Goal: Use online tool/utility: Utilize a website feature to perform a specific function

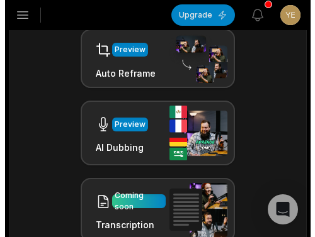
scroll to position [610, 0]
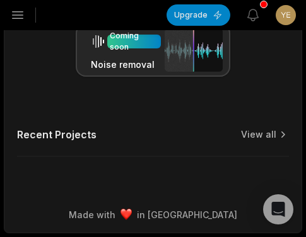
click at [16, 12] on icon "button" at bounding box center [18, 15] width 11 height 7
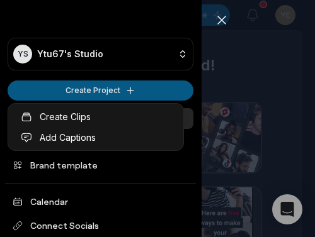
scroll to position [0, 0]
click at [64, 91] on html "YS Ytu67's Studio Create Project Home Projects Brand template Calendar Connect …" at bounding box center [157, 118] width 315 height 237
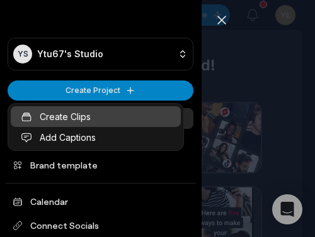
click at [66, 113] on link "Create Clips" at bounding box center [96, 116] width 170 height 21
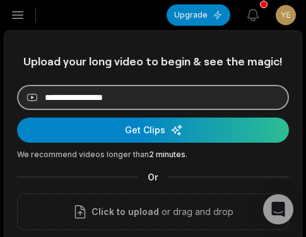
click at [114, 91] on input at bounding box center [153, 97] width 272 height 25
paste input "**********"
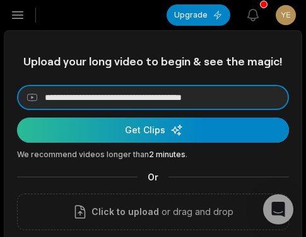
type input "**********"
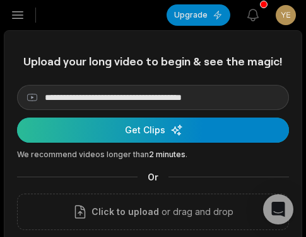
click at [98, 127] on div "submit" at bounding box center [153, 130] width 272 height 25
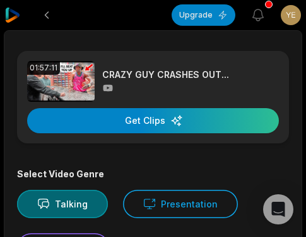
scroll to position [189, 0]
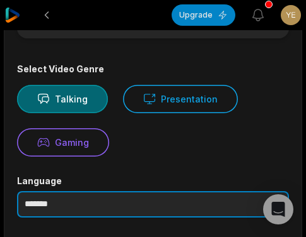
click at [155, 196] on input "*******" at bounding box center [153, 205] width 272 height 26
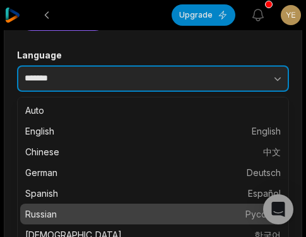
click at [255, 78] on button "button" at bounding box center [234, 79] width 107 height 26
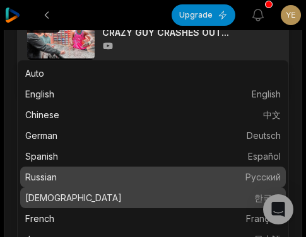
scroll to position [0, 0]
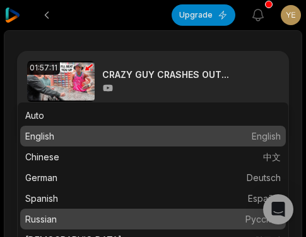
type input "*******"
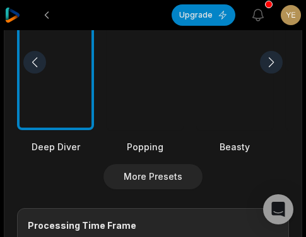
click at [221, 95] on div at bounding box center [234, 62] width 77 height 137
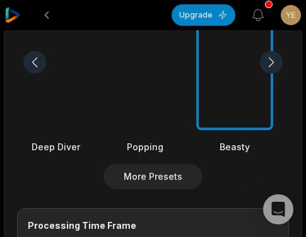
scroll to position [756, 0]
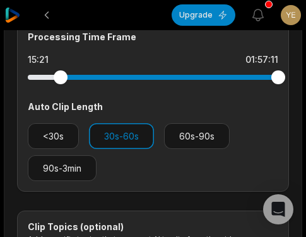
click at [60, 77] on div at bounding box center [153, 77] width 250 height 5
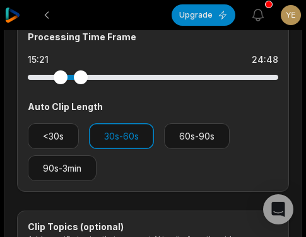
drag, startPoint x: 274, startPoint y: 75, endPoint x: 81, endPoint y: 85, distance: 193.7
click at [81, 85] on div at bounding box center [153, 77] width 250 height 23
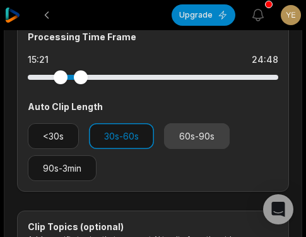
click at [174, 132] on button "60s-90s" at bounding box center [197, 136] width 66 height 26
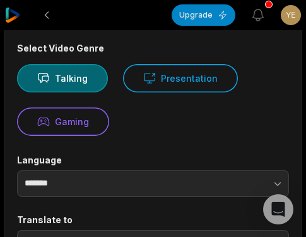
scroll to position [0, 0]
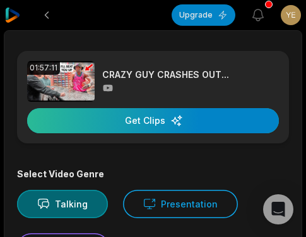
click at [134, 118] on div "button" at bounding box center [152, 120] width 251 height 25
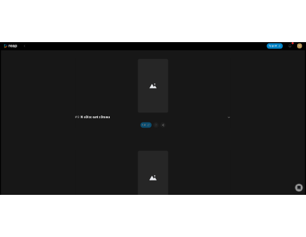
scroll to position [2217, 0]
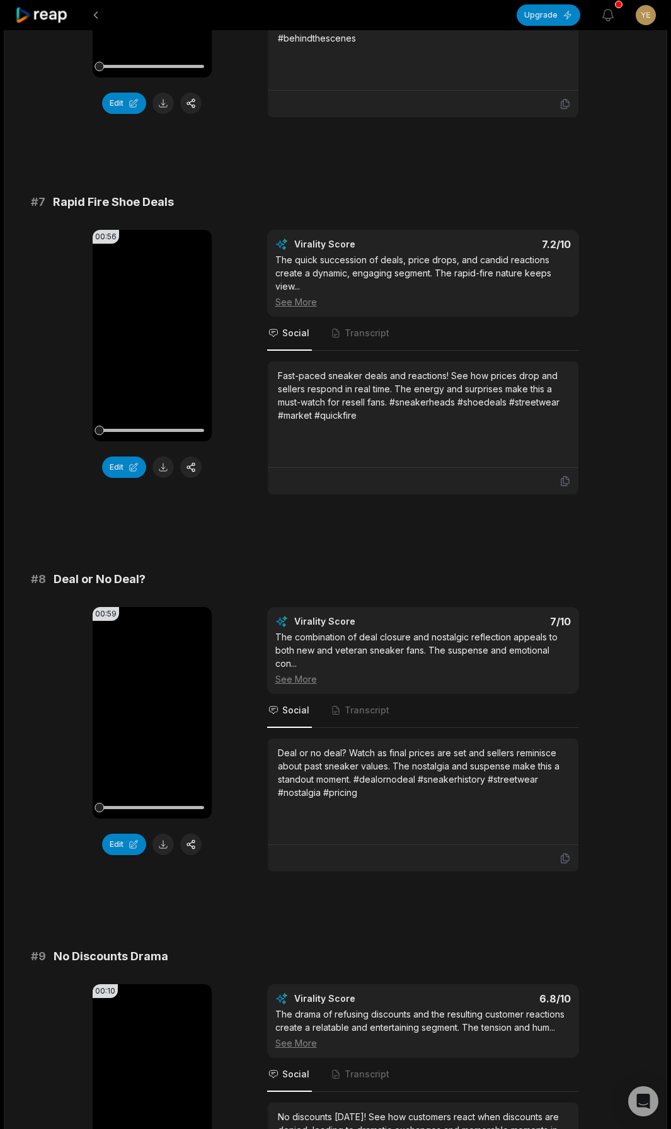
scroll to position [2532, 0]
